Goal: Task Accomplishment & Management: Use online tool/utility

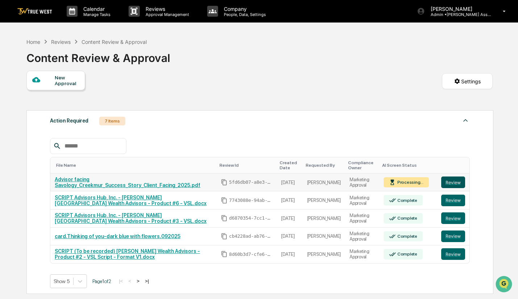
click at [453, 184] on button "Review" at bounding box center [453, 182] width 24 height 12
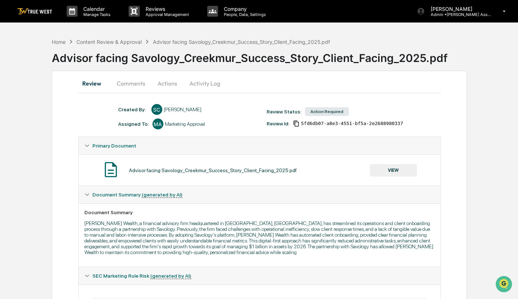
click at [169, 82] on button "Actions" at bounding box center [167, 83] width 33 height 17
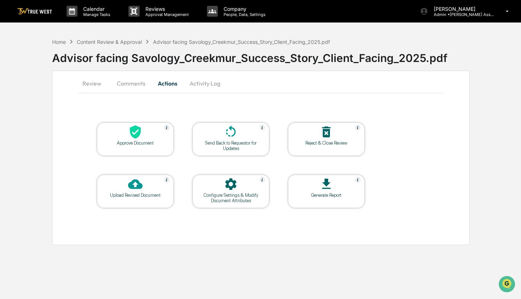
click at [141, 136] on icon at bounding box center [135, 132] width 14 height 14
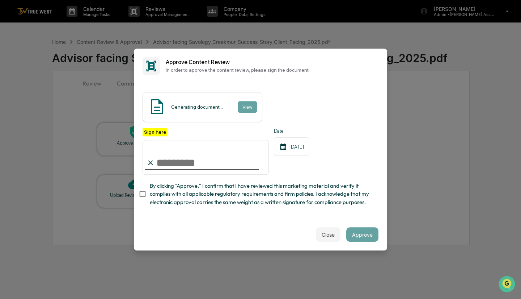
click at [322, 234] on button "Close" at bounding box center [328, 234] width 25 height 14
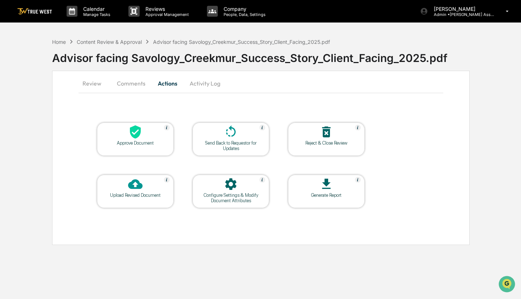
click at [130, 78] on button "Comments" at bounding box center [131, 83] width 40 height 17
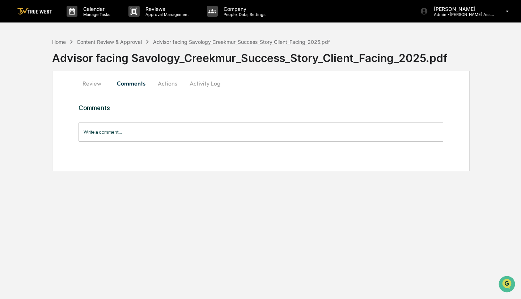
click at [126, 134] on input "Write a comment..." at bounding box center [261, 131] width 365 height 19
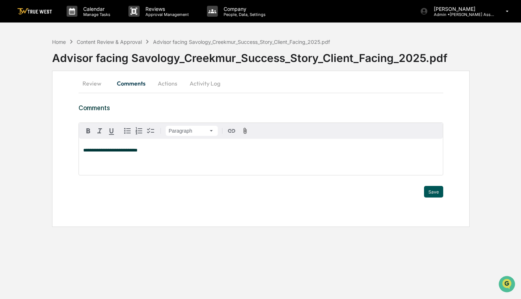
click at [440, 196] on button "Save" at bounding box center [433, 192] width 19 height 12
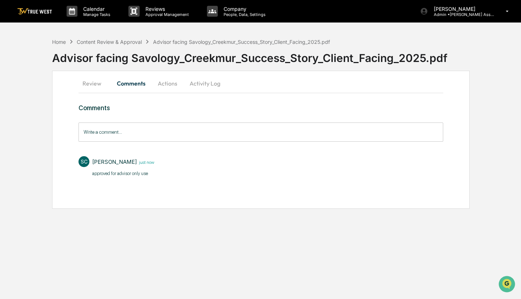
click at [165, 84] on button "Actions" at bounding box center [167, 83] width 33 height 17
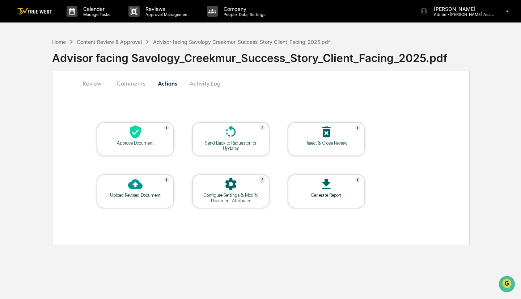
click at [134, 142] on div "Approve Document" at bounding box center [135, 142] width 65 height 5
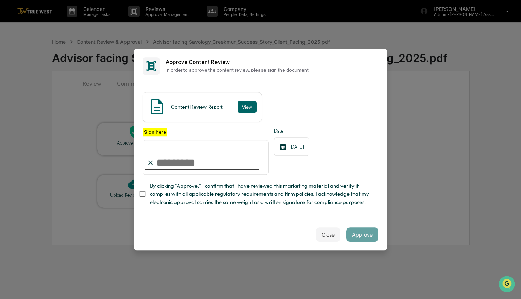
click at [179, 163] on input "Sign here" at bounding box center [206, 157] width 126 height 35
type input "**********"
click at [360, 235] on button "Approve" at bounding box center [362, 234] width 32 height 14
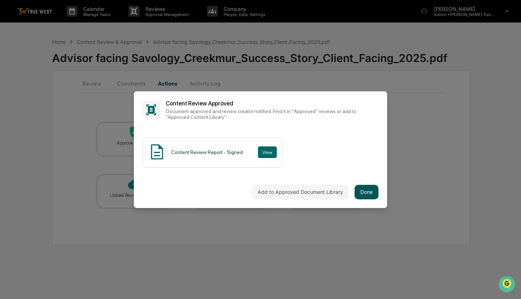
click at [370, 186] on button "Done" at bounding box center [367, 192] width 24 height 14
